Goal: Register for event/course

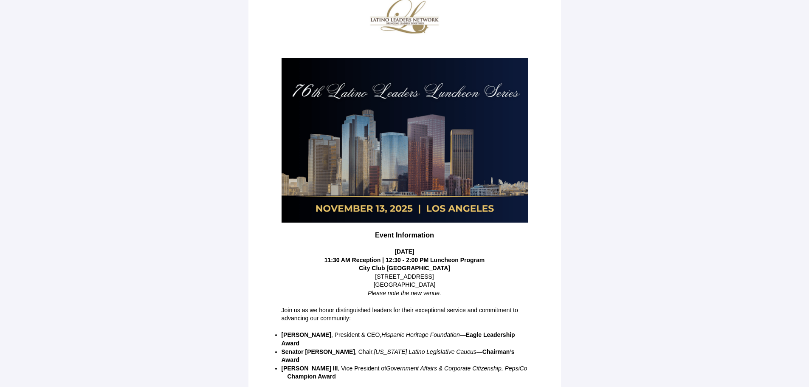
scroll to position [106, 0]
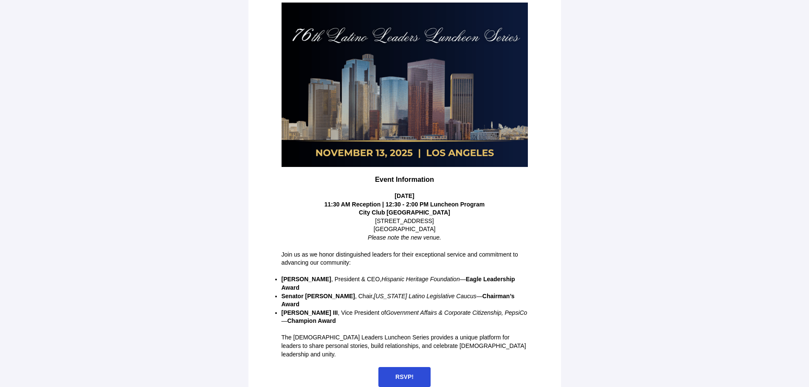
click at [398, 373] on span "RSVP!" at bounding box center [404, 376] width 18 height 7
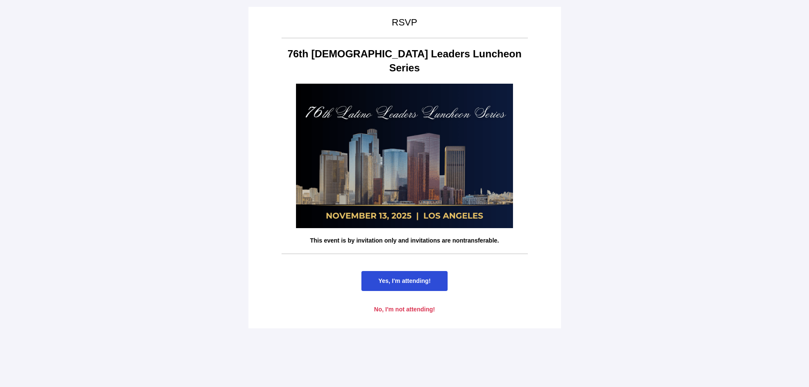
scroll to position [0, 0]
click at [396, 277] on span "Yes, I'm attending!" at bounding box center [404, 280] width 52 height 7
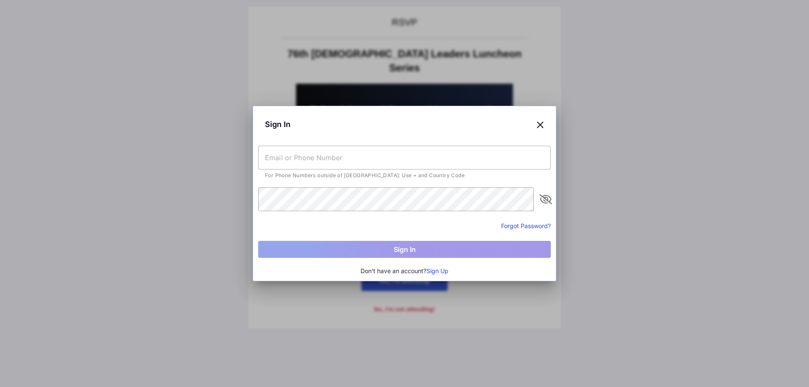
click at [334, 155] on input "text" at bounding box center [404, 158] width 293 height 24
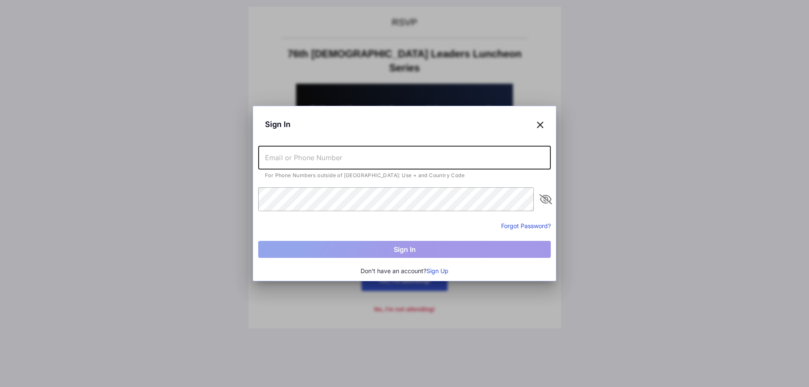
type input "[EMAIL_ADDRESS][DOMAIN_NAME]"
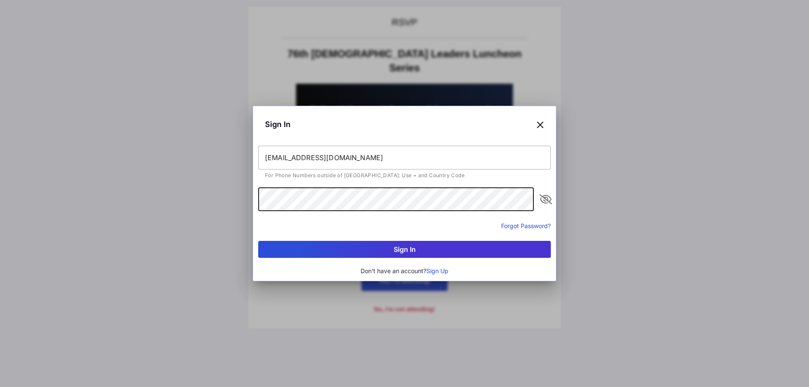
click at [258, 241] on button "Sign In" at bounding box center [404, 249] width 293 height 17
click at [506, 222] on button "Forgot Password?" at bounding box center [526, 225] width 50 height 9
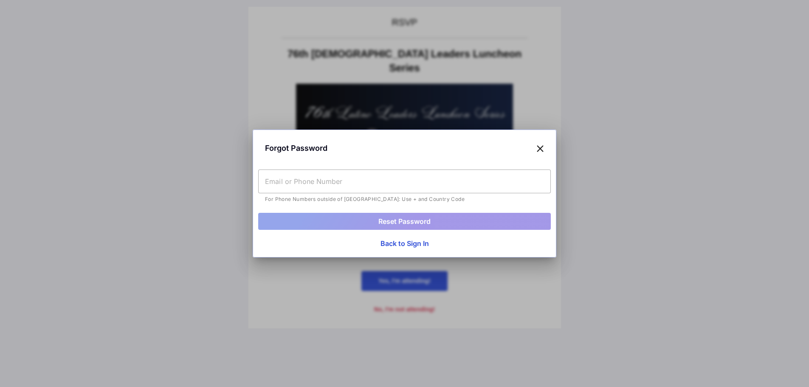
click at [410, 188] on input "text" at bounding box center [404, 181] width 293 height 24
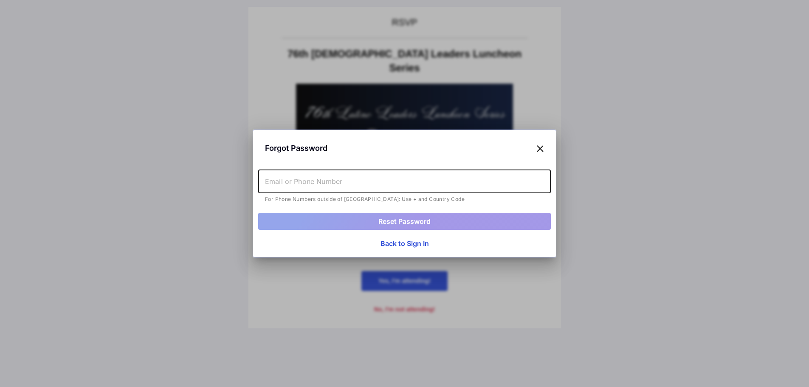
type input "[EMAIL_ADDRESS][DOMAIN_NAME]"
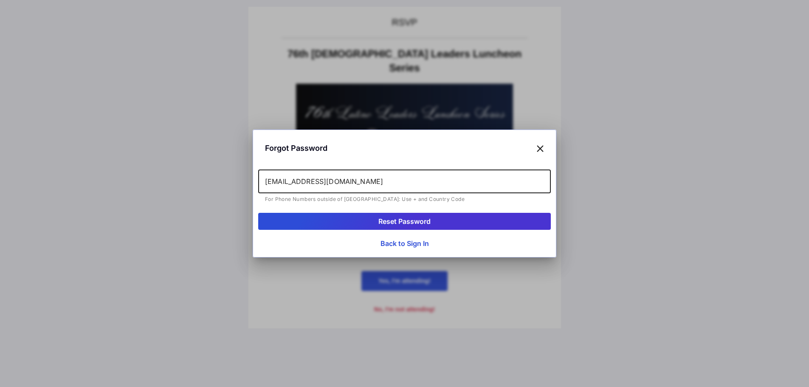
click at [393, 222] on button "Reset Password" at bounding box center [404, 221] width 293 height 17
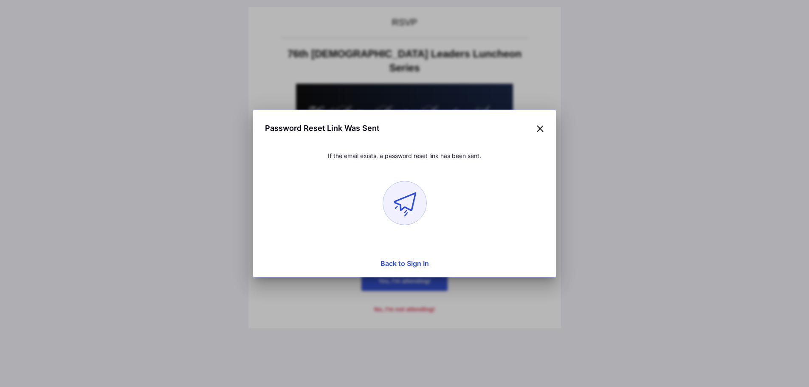
click at [545, 127] on div "Password Reset Link Was Sent" at bounding box center [404, 128] width 293 height 26
click at [537, 122] on icon at bounding box center [541, 128] width 8 height 12
